Goal: Task Accomplishment & Management: Complete application form

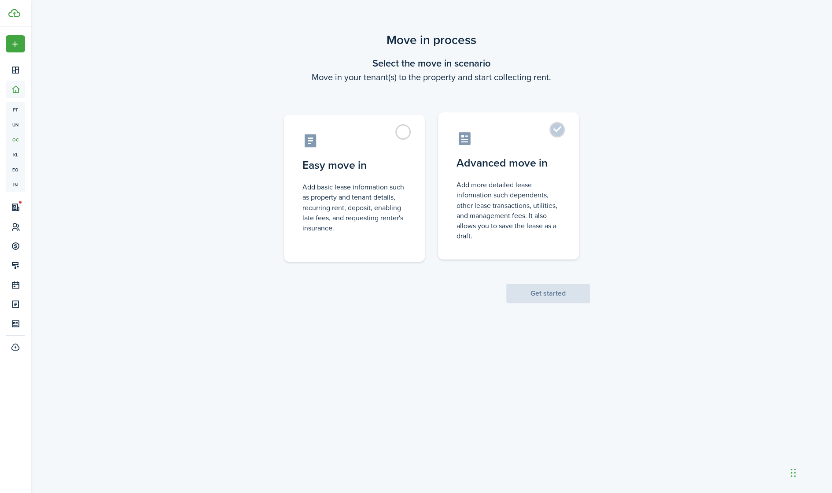
click at [521, 166] on control-radio-card-title "Advanced move in" at bounding box center [509, 163] width 104 height 16
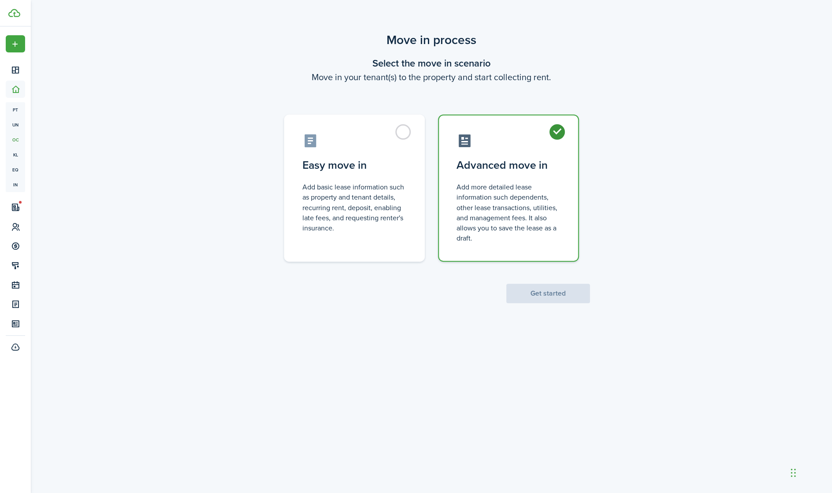
radio input "true"
click at [569, 292] on button "Get started" at bounding box center [548, 293] width 84 height 19
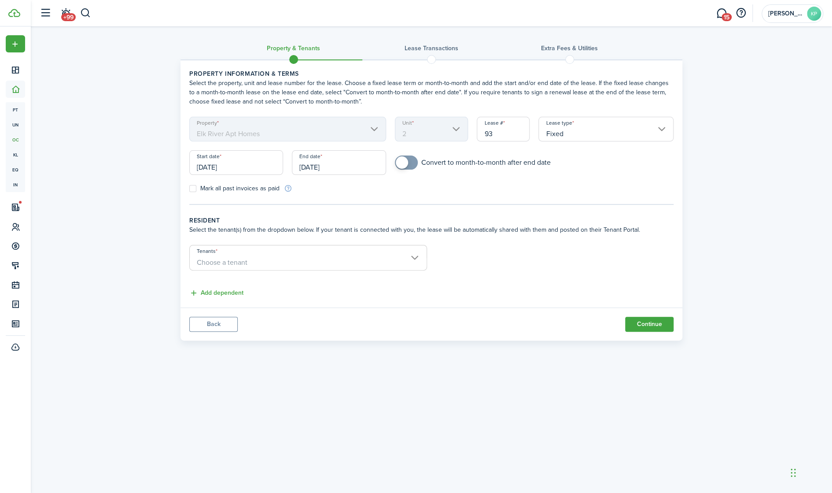
click at [239, 164] on input "[DATE]" at bounding box center [236, 162] width 94 height 25
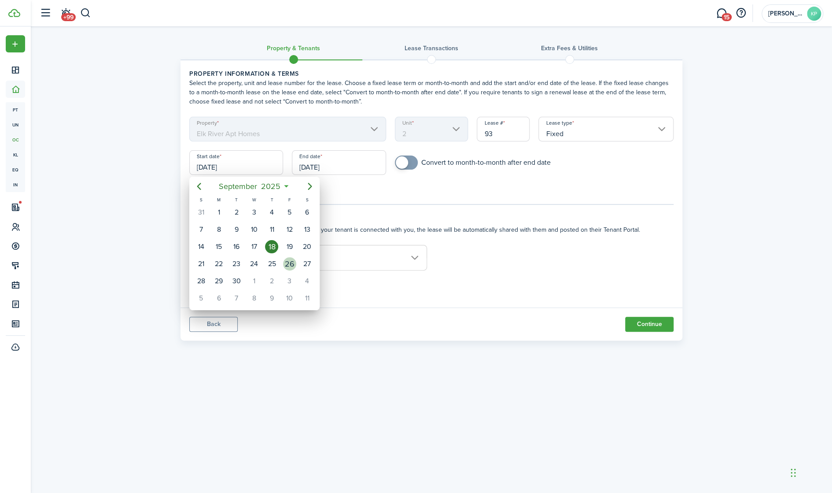
click at [292, 264] on div "26" at bounding box center [289, 263] width 13 height 13
type input "[DATE]"
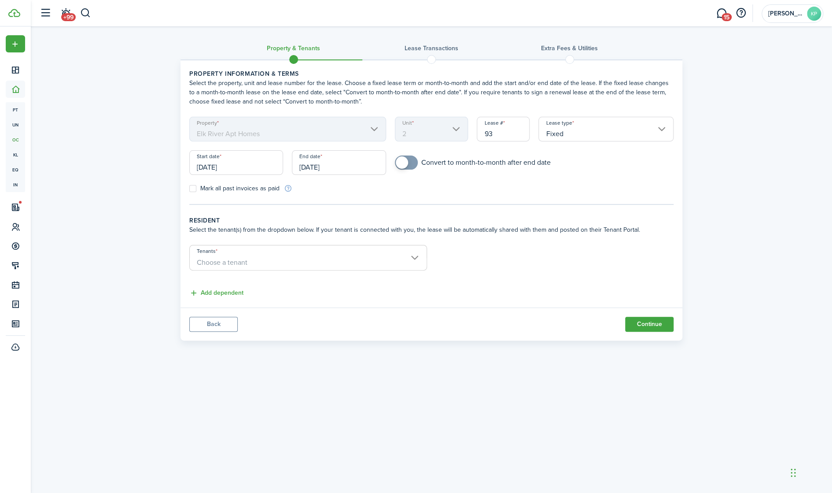
click at [335, 165] on input "[DATE]" at bounding box center [339, 162] width 94 height 25
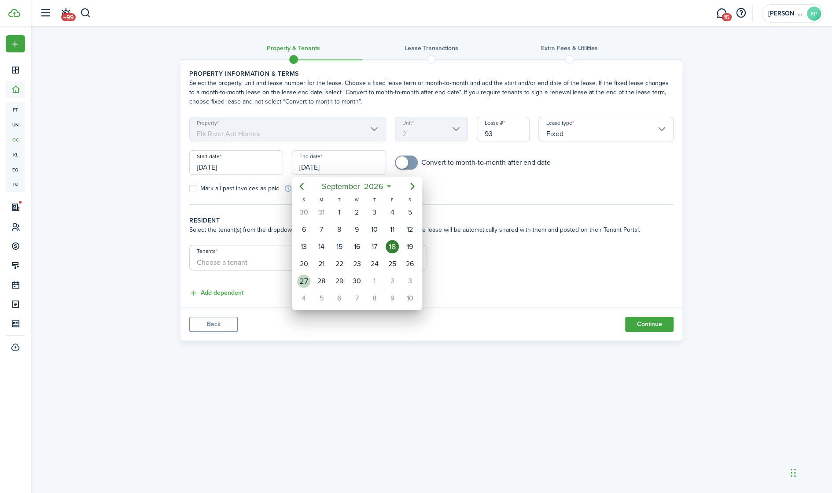
click at [306, 278] on div "27" at bounding box center [303, 280] width 13 height 13
type input "[DATE]"
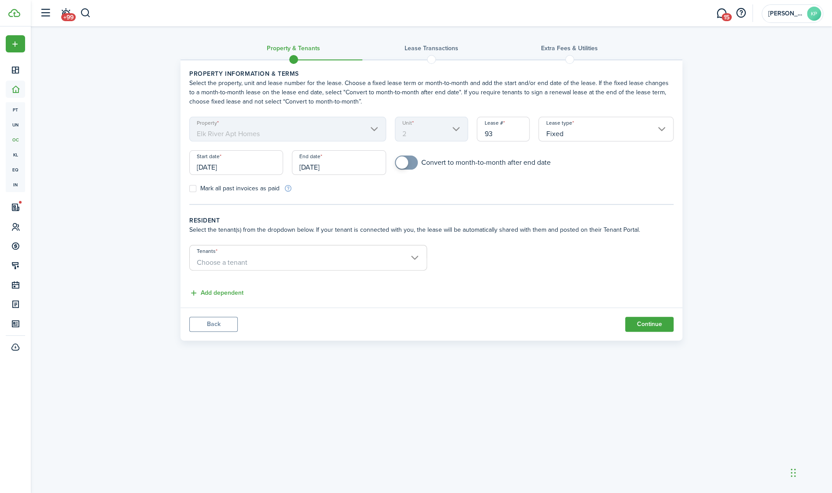
click at [454, 216] on wizard-step-header-title "Resident" at bounding box center [431, 220] width 484 height 9
click at [302, 253] on input "Tenants" at bounding box center [308, 250] width 237 height 11
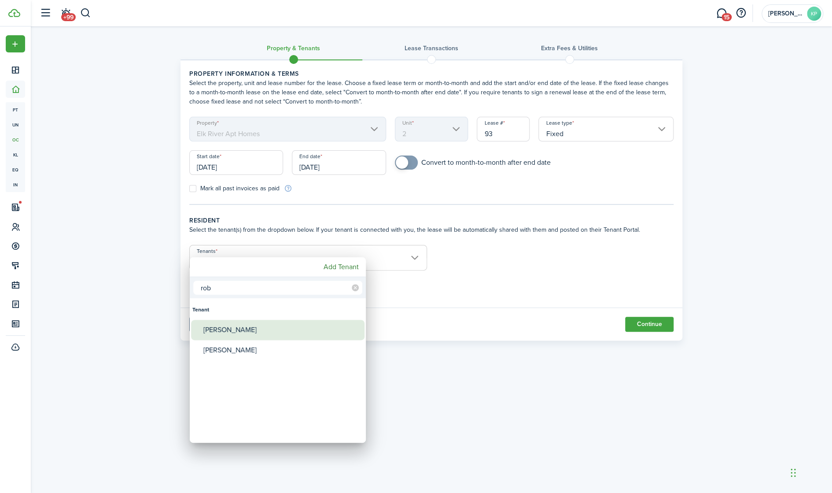
type input "rob"
click at [296, 327] on div "[PERSON_NAME]" at bounding box center [281, 330] width 156 height 20
type input "[PERSON_NAME]"
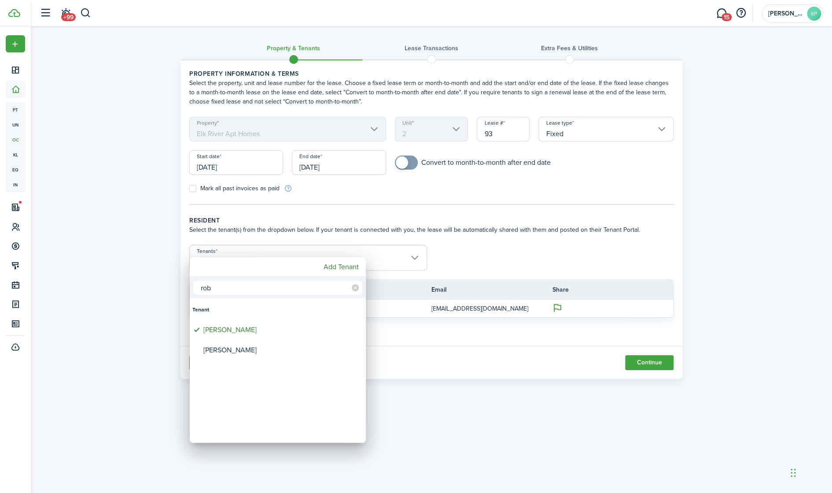
click at [534, 244] on div at bounding box center [416, 247] width 973 height 634
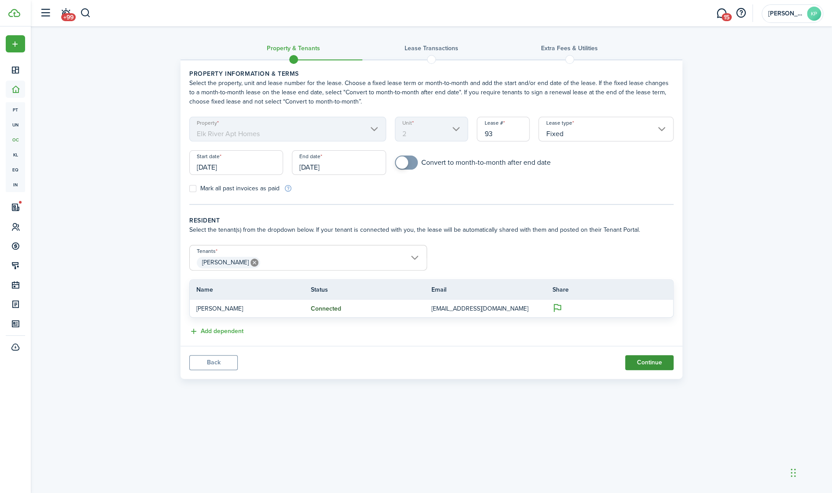
click at [644, 358] on button "Continue" at bounding box center [649, 362] width 48 height 15
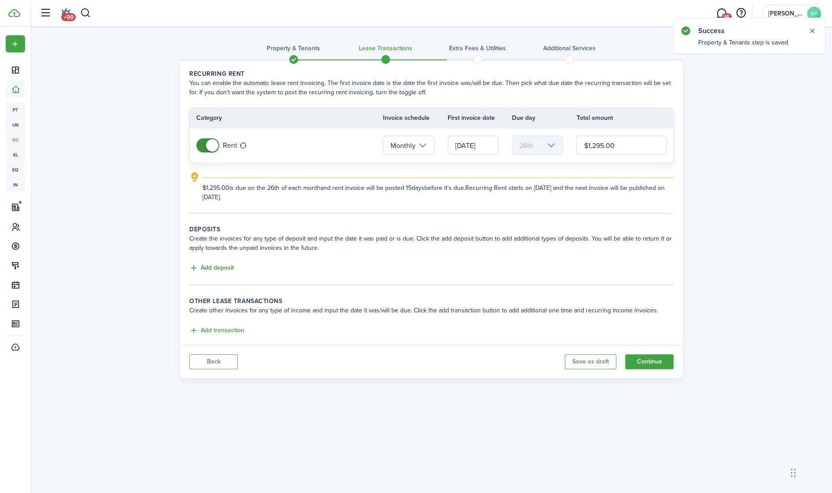
click at [212, 267] on button "Add deposit" at bounding box center [211, 268] width 44 height 10
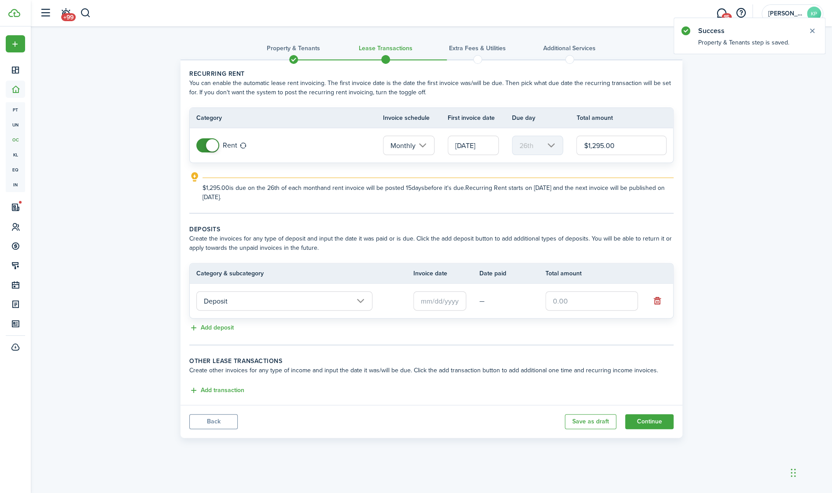
click at [573, 301] on input "text" at bounding box center [592, 300] width 92 height 19
type input "$1,295.00"
click at [365, 260] on lease-classic-deposit "Deposits Create the invoices for any type of deposit and input the date it was …" at bounding box center [431, 279] width 484 height 109
click at [431, 301] on input "text" at bounding box center [440, 300] width 53 height 19
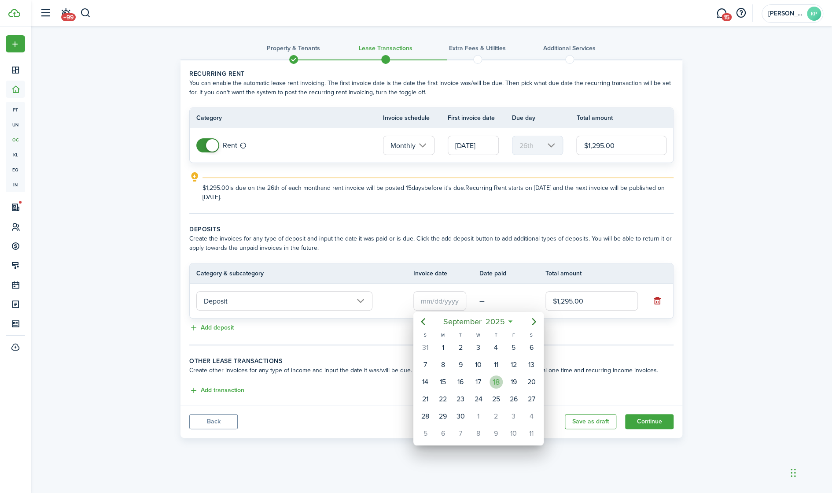
click at [496, 381] on div "18" at bounding box center [496, 381] width 13 height 13
type input "[DATE]"
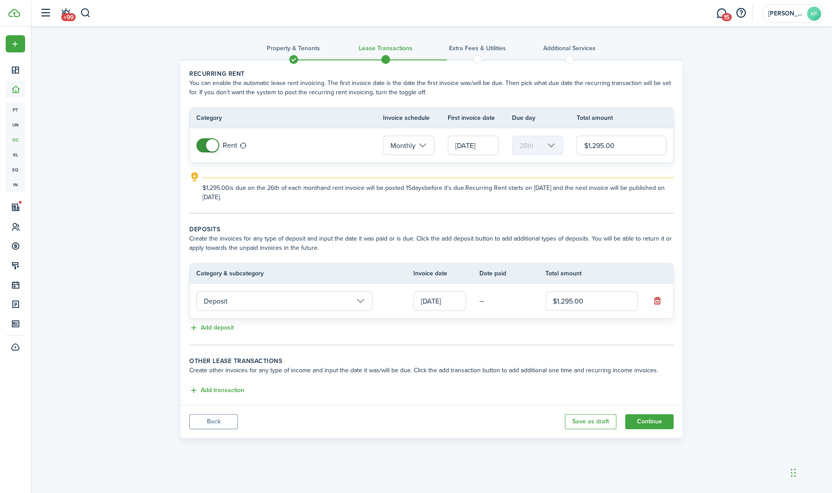
click at [406, 350] on panel-main-body "Recurring rent You can enable the automatic lease rent invoicing. The first inv…" at bounding box center [432, 232] width 502 height 344
click at [654, 420] on button "Continue" at bounding box center [649, 421] width 48 height 15
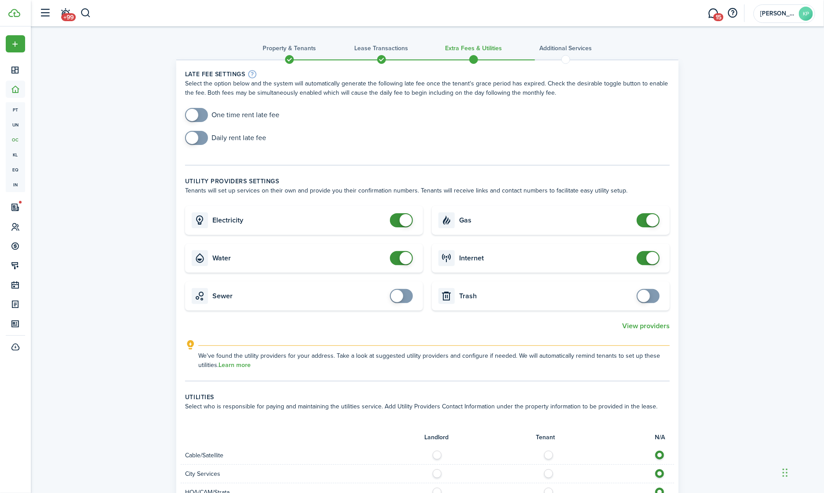
drag, startPoint x: 194, startPoint y: 191, endPoint x: 627, endPoint y: 192, distance: 432.9
click at [627, 192] on wizard-step-header-description "Tenants will set up services on their own and provide you their confirmation nu…" at bounding box center [427, 190] width 484 height 9
checkbox input "false"
click at [403, 258] on span at bounding box center [405, 258] width 12 height 12
checkbox input "false"
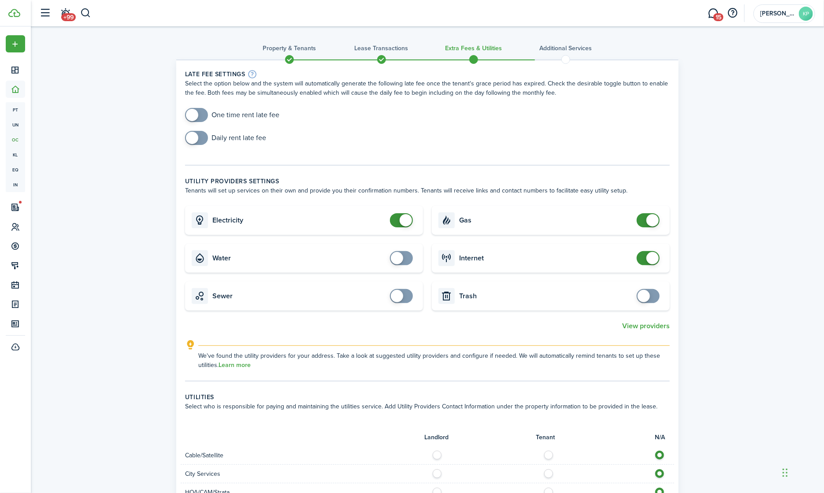
click at [647, 221] on span at bounding box center [652, 220] width 12 height 12
click at [647, 254] on span at bounding box center [652, 258] width 12 height 12
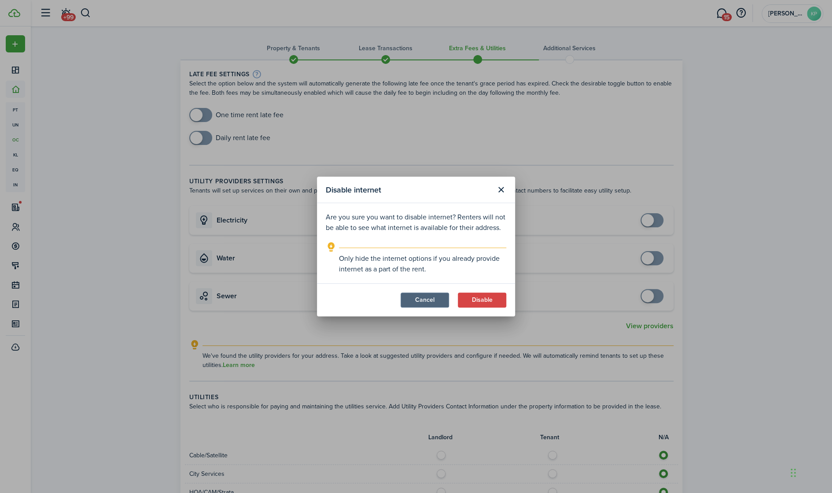
click at [432, 300] on button "Cancel" at bounding box center [425, 299] width 48 height 15
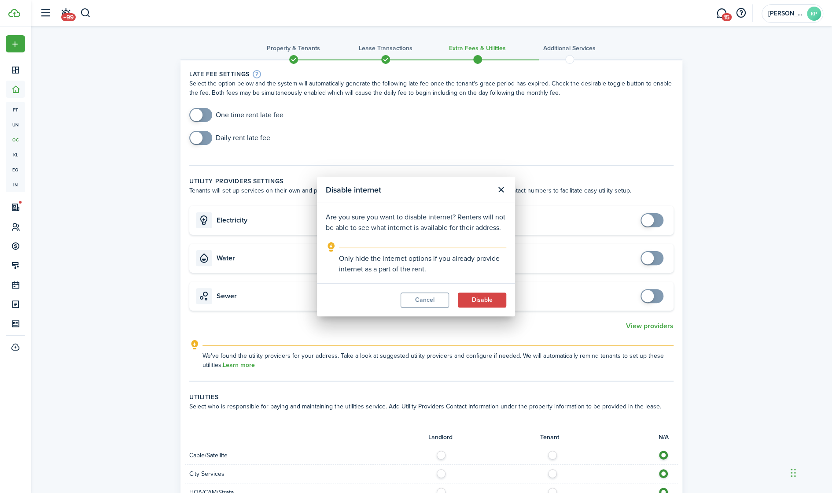
checkbox input "true"
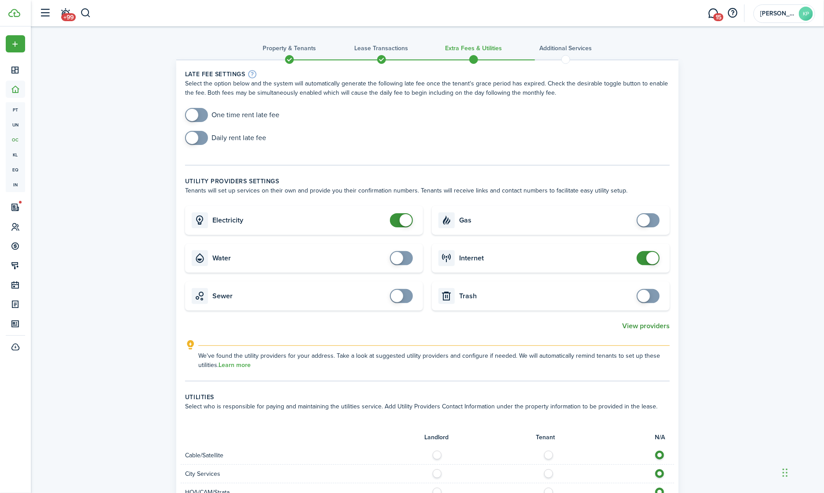
click at [653, 326] on button "View providers" at bounding box center [646, 326] width 48 height 8
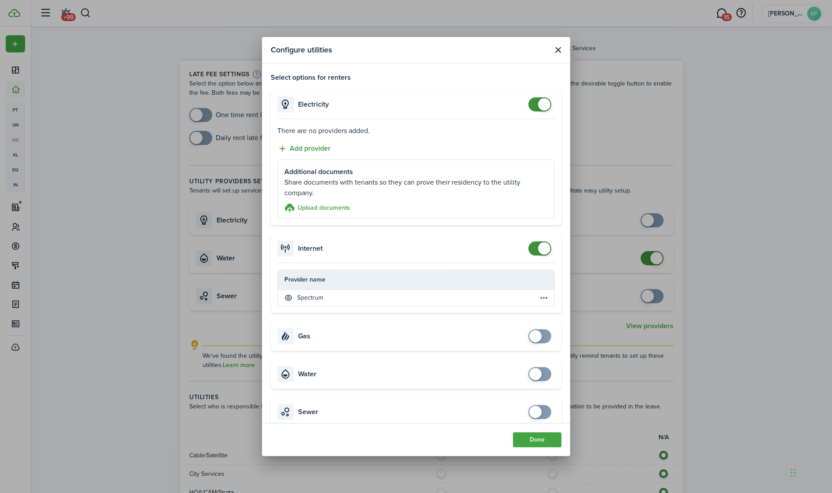
click at [311, 148] on button "Add provider" at bounding box center [303, 148] width 53 height 11
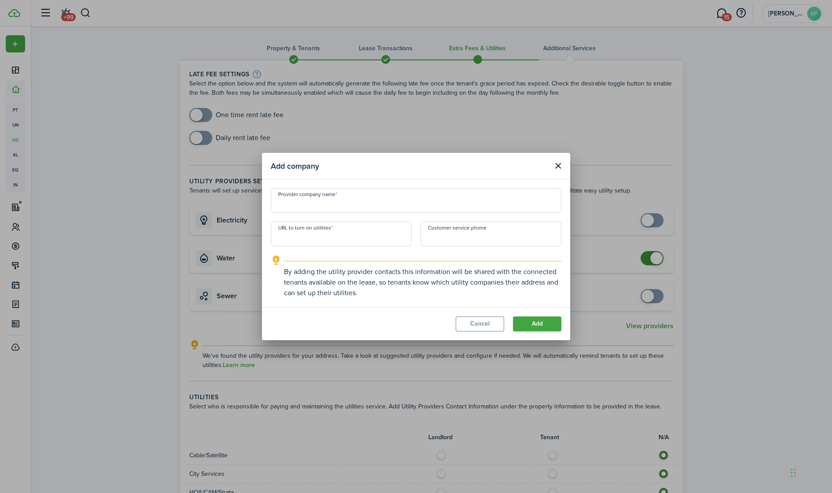
click at [313, 203] on input "Provider company name" at bounding box center [416, 200] width 291 height 25
click at [333, 203] on input "Provider company name" at bounding box center [416, 200] width 291 height 25
paste input "Elk River Municipal Utilities | Electric & Water | Customer ..."
drag, startPoint x: 361, startPoint y: 205, endPoint x: 481, endPoint y: 203, distance: 119.8
click at [481, 203] on input "Elk River Municipal Utilities | Electric & Water | Customer ..." at bounding box center [416, 200] width 291 height 25
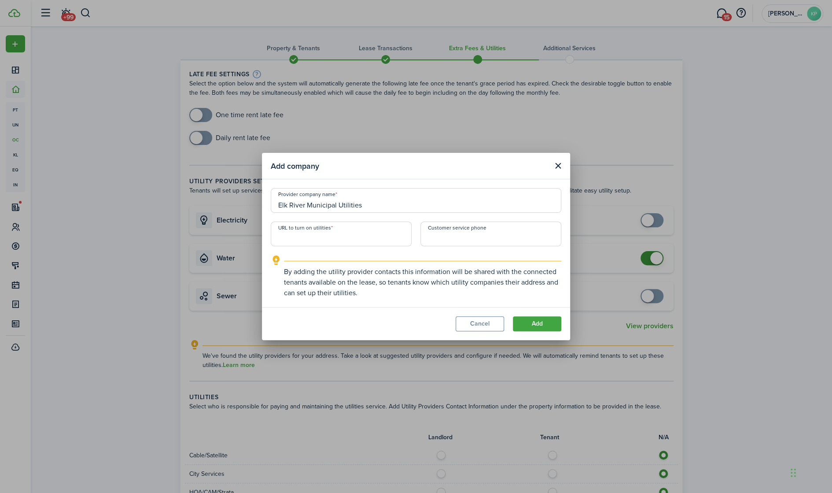
type input "Elk River Municipal Utilities"
click at [336, 236] on input "URL to turn on utilities" at bounding box center [341, 234] width 141 height 25
paste input "[URL][DOMAIN_NAME]"
type input "[URL][DOMAIN_NAME]"
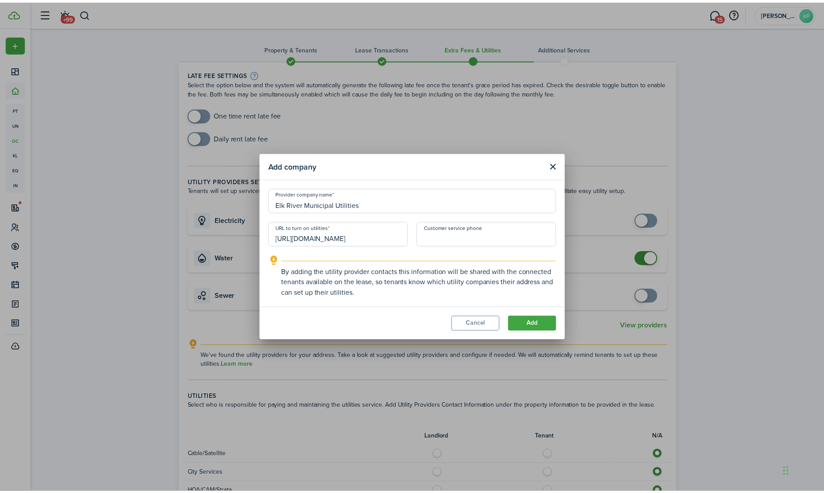
scroll to position [0, 0]
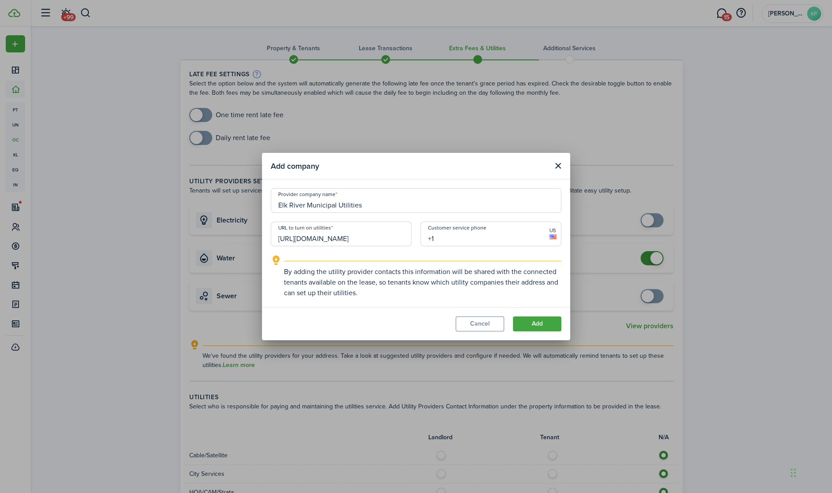
click at [446, 236] on input "+1" at bounding box center [491, 234] width 141 height 25
paste input "[PHONE_NUMBER]"
type input "[PHONE_NUMBER]"
click at [539, 325] on button "Add" at bounding box center [537, 323] width 48 height 15
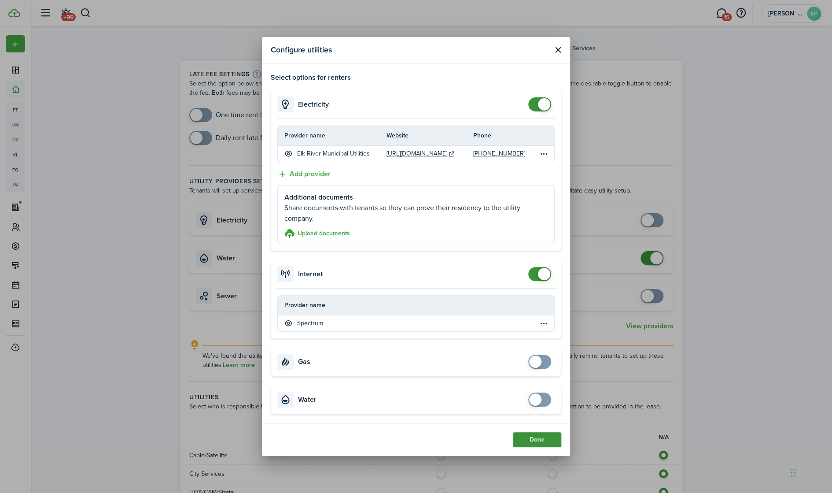
click at [528, 437] on button "Done" at bounding box center [537, 439] width 48 height 15
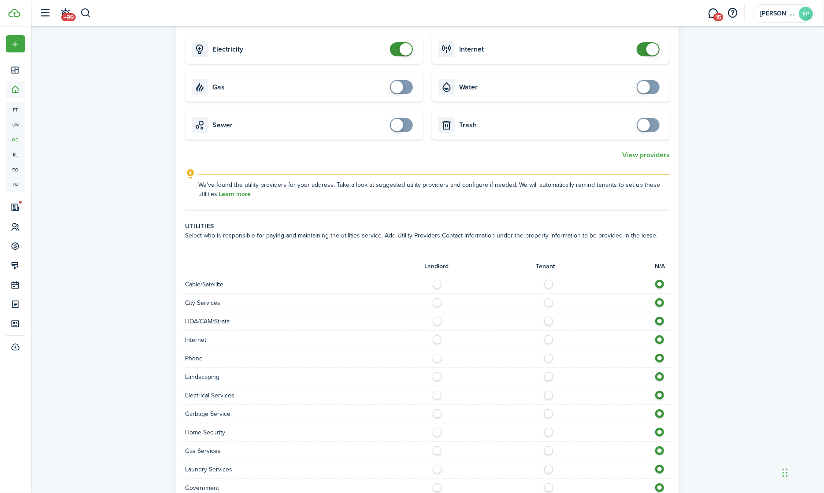
scroll to position [110, 0]
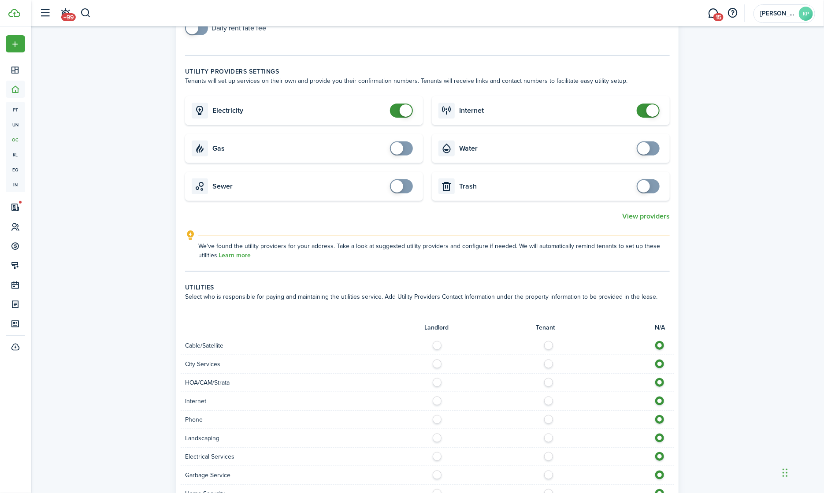
click at [646, 108] on span at bounding box center [652, 110] width 12 height 12
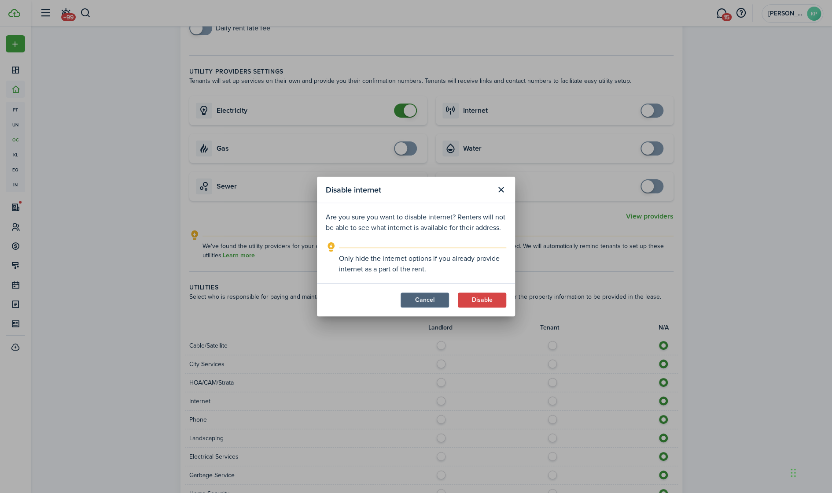
click at [429, 297] on button "Cancel" at bounding box center [425, 299] width 48 height 15
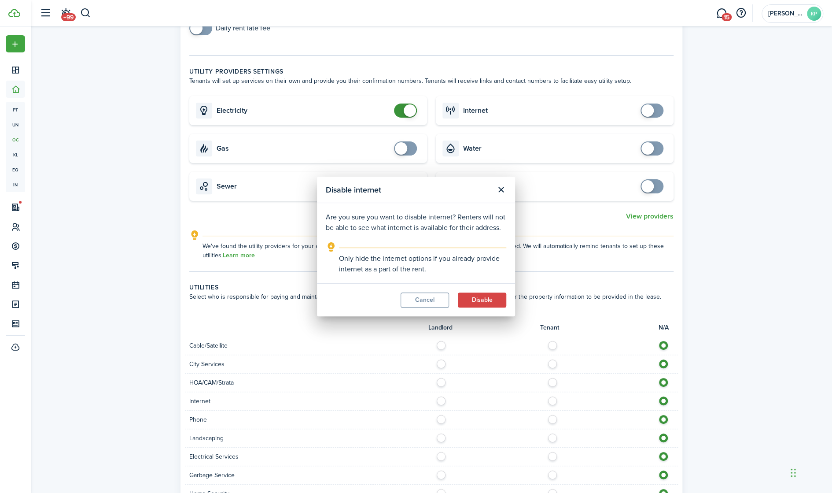
checkbox input "true"
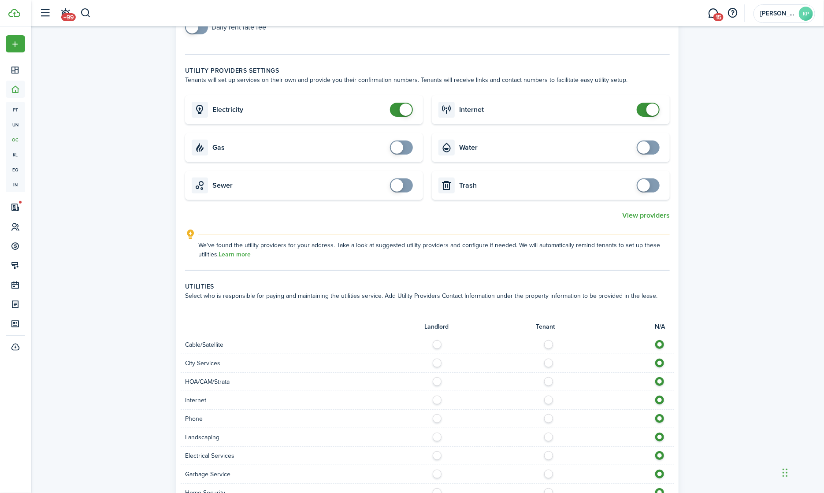
scroll to position [220, 0]
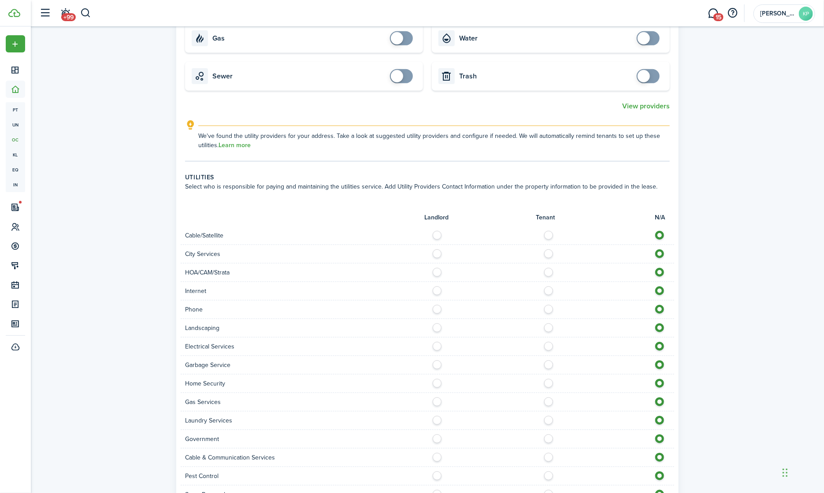
click at [435, 363] on label at bounding box center [439, 362] width 15 height 4
radio input "true"
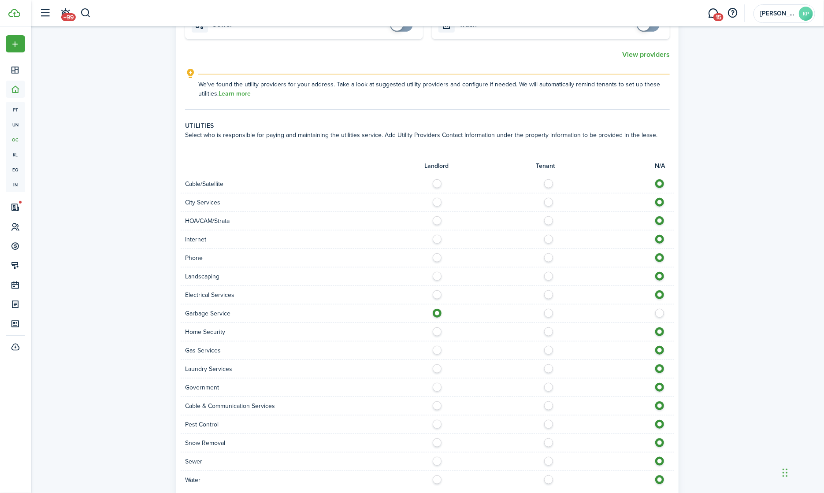
scroll to position [332, 0]
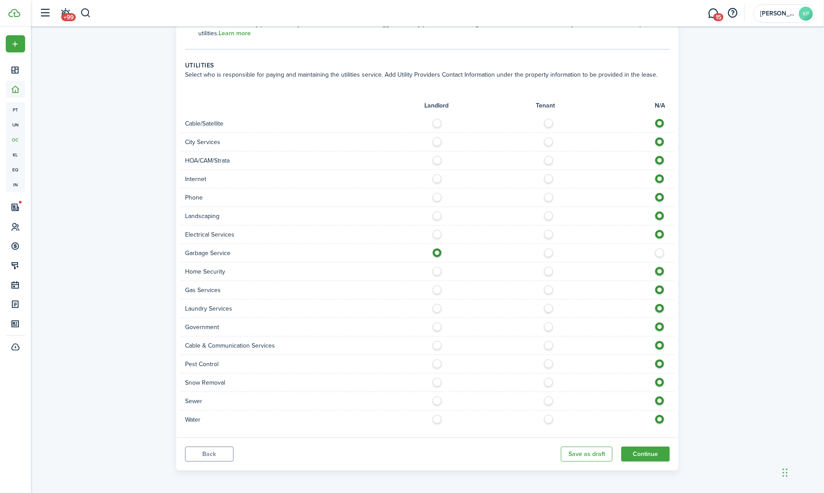
click at [435, 290] on label at bounding box center [439, 287] width 15 height 4
radio input "true"
drag, startPoint x: 436, startPoint y: 417, endPoint x: 436, endPoint y: 412, distance: 4.8
click at [436, 417] on label at bounding box center [439, 417] width 15 height 4
radio input "true"
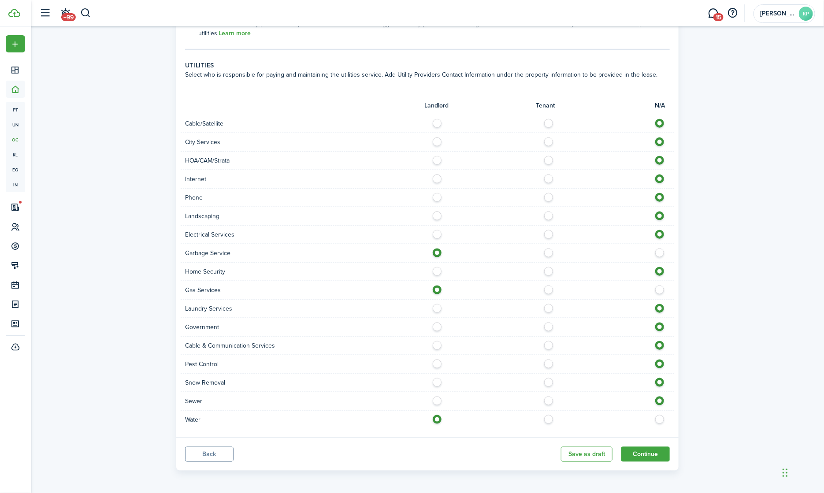
click at [437, 400] on label at bounding box center [439, 398] width 15 height 4
radio input "true"
click at [640, 452] on button "Continue" at bounding box center [645, 454] width 48 height 15
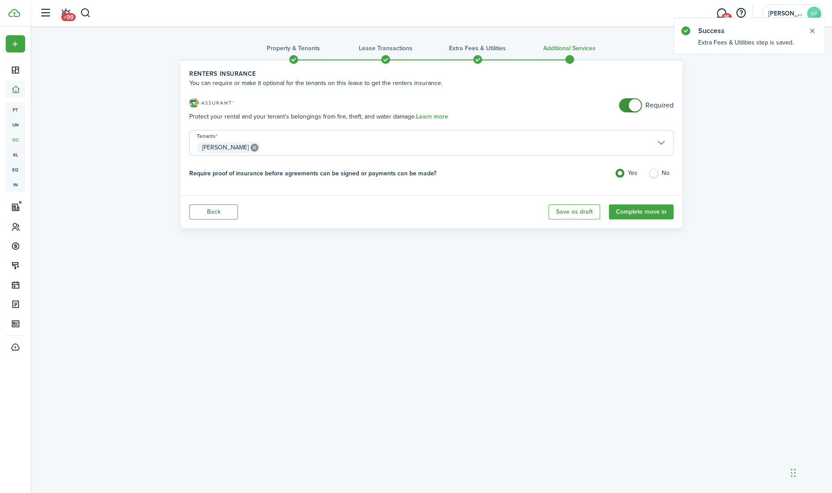
drag, startPoint x: 643, startPoint y: 211, endPoint x: 651, endPoint y: 171, distance: 40.5
click at [650, 171] on panel-main "Renters Insurance You can require or make it optional for the tenants on this l…" at bounding box center [432, 143] width 502 height 169
click at [651, 171] on label "No" at bounding box center [661, 175] width 25 height 13
radio input "false"
radio input "true"
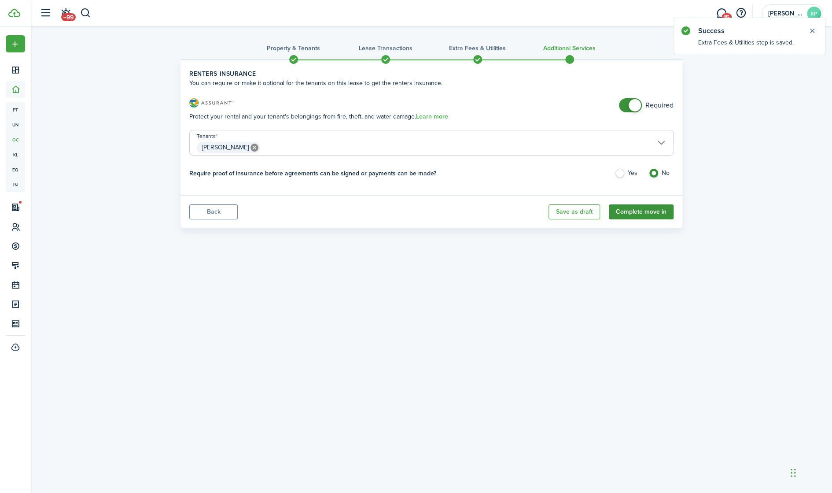
click at [644, 209] on button "Complete move in" at bounding box center [641, 211] width 65 height 15
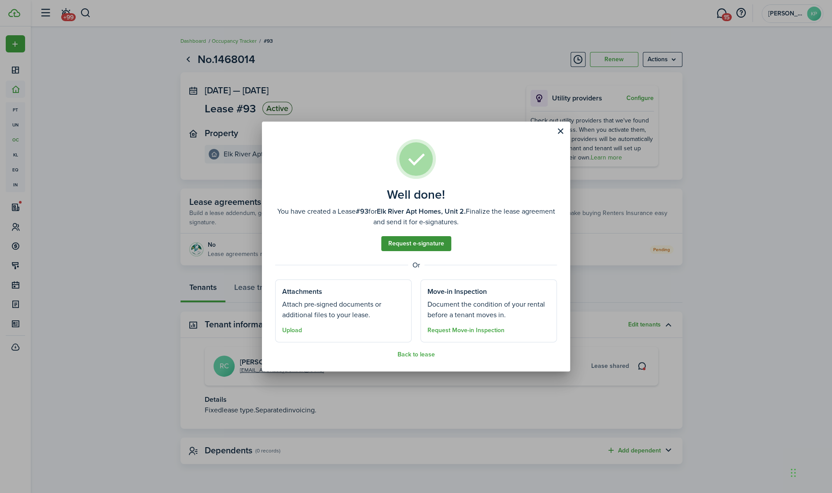
click at [413, 247] on link "Request e-signature" at bounding box center [416, 243] width 70 height 15
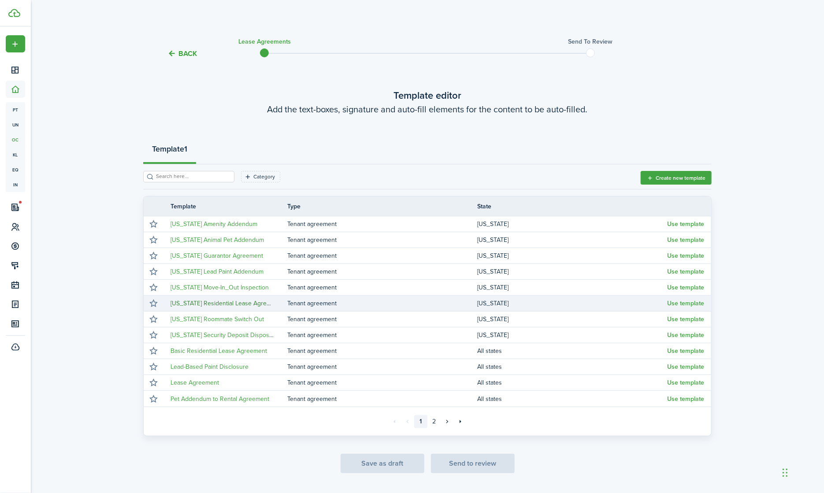
click at [230, 303] on link "[US_STATE] Residential Lease Agreement" at bounding box center [226, 303] width 113 height 9
